Goal: Information Seeking & Learning: Learn about a topic

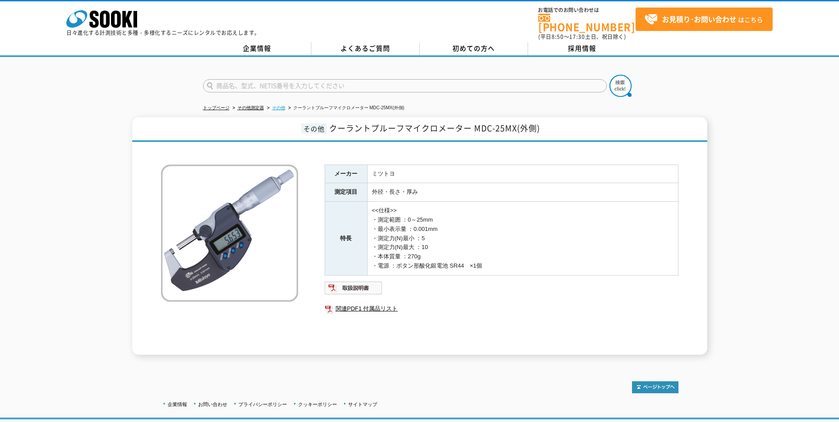
click at [281, 105] on link "その他" at bounding box center [278, 107] width 13 height 5
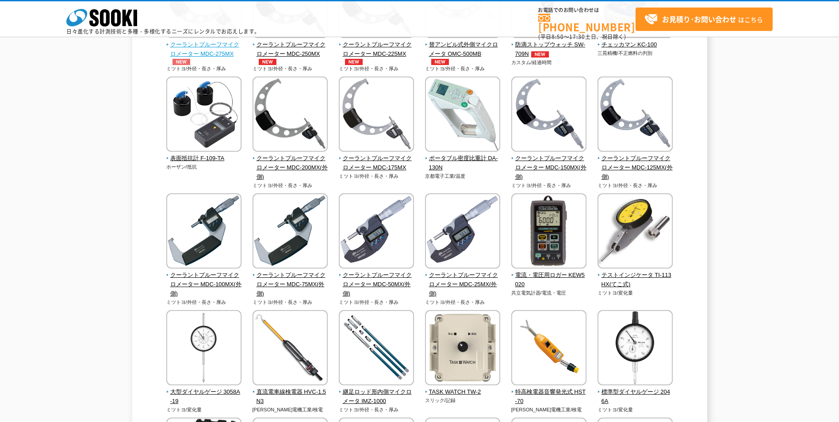
scroll to position [310, 0]
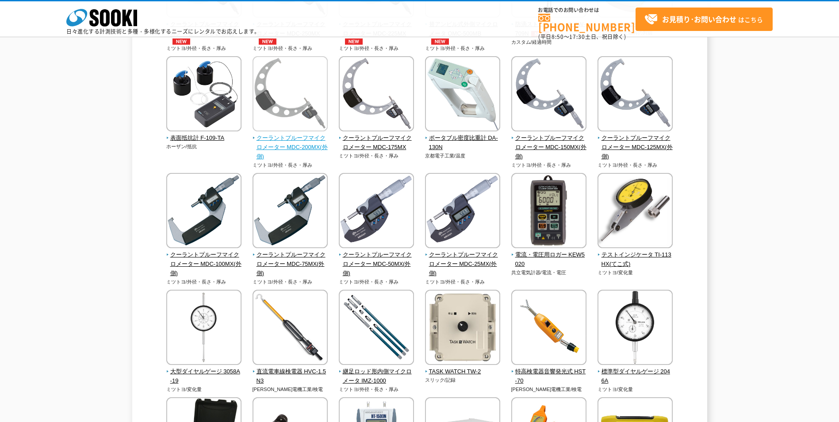
click at [307, 126] on img at bounding box center [290, 94] width 75 height 77
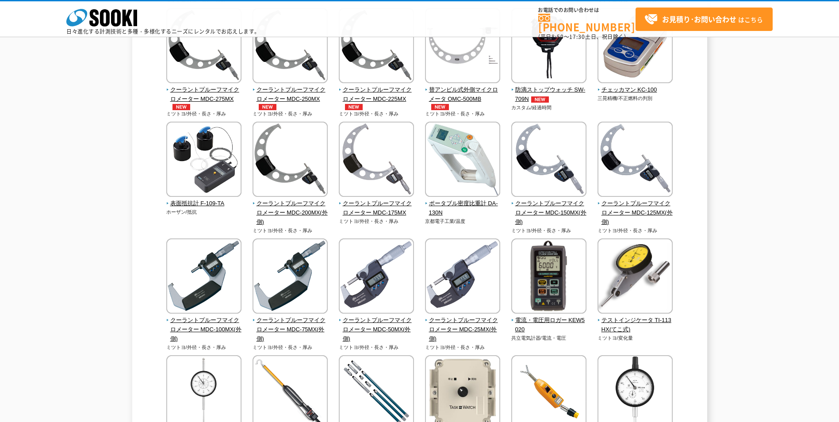
scroll to position [265, 0]
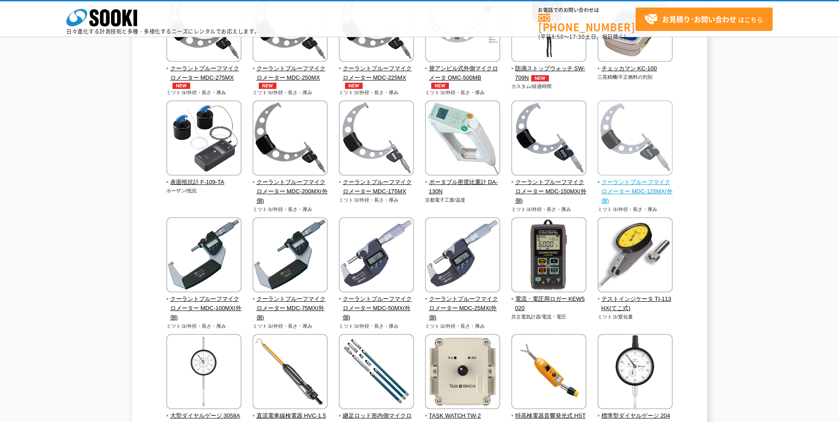
click at [646, 144] on img at bounding box center [635, 138] width 75 height 77
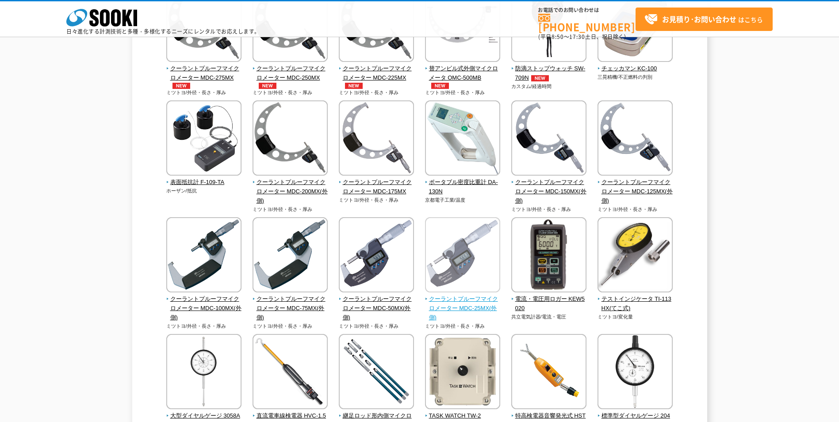
click at [460, 270] on img at bounding box center [462, 255] width 75 height 77
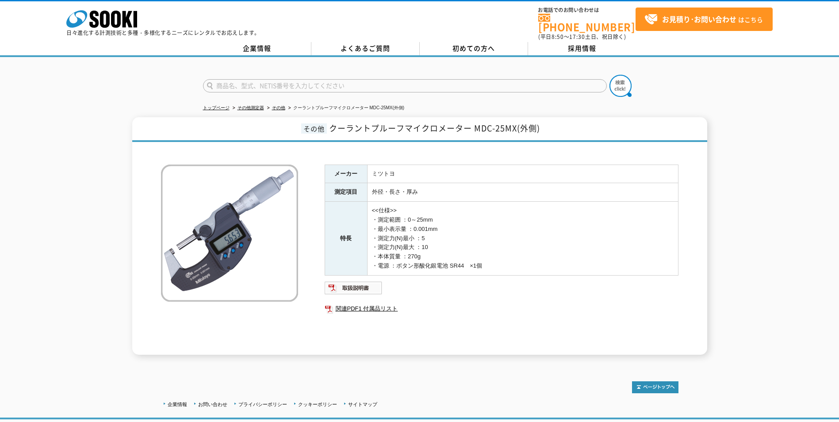
click at [80, 221] on div "その他 クーラントプルーフマイクロメーター MDC-25MX(外側) メーカー ミツトヨ 測定項目 外径・長さ・厚み 特長 <<仕様>> ・測定範囲 ：0～2…" at bounding box center [419, 236] width 839 height 238
